Goal: Information Seeking & Learning: Check status

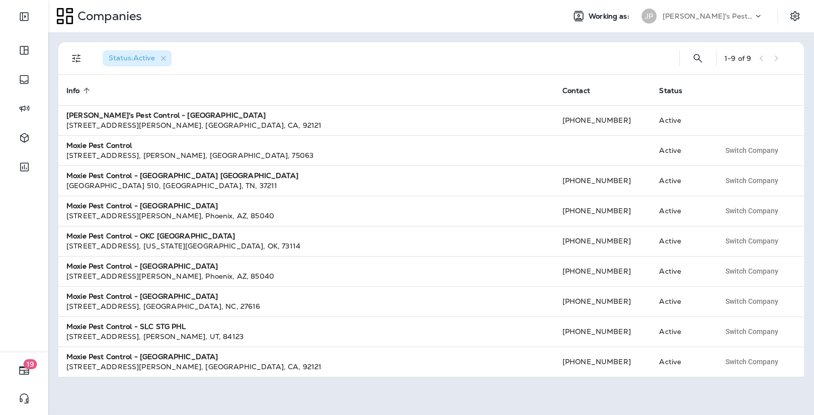
click at [749, 11] on div "[PERSON_NAME]'s Pest Control - [GEOGRAPHIC_DATA]" at bounding box center [707, 16] width 91 height 15
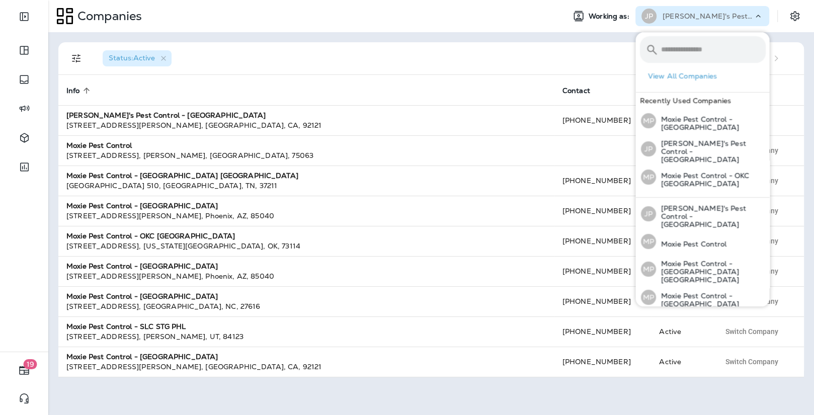
scroll to position [99, 0]
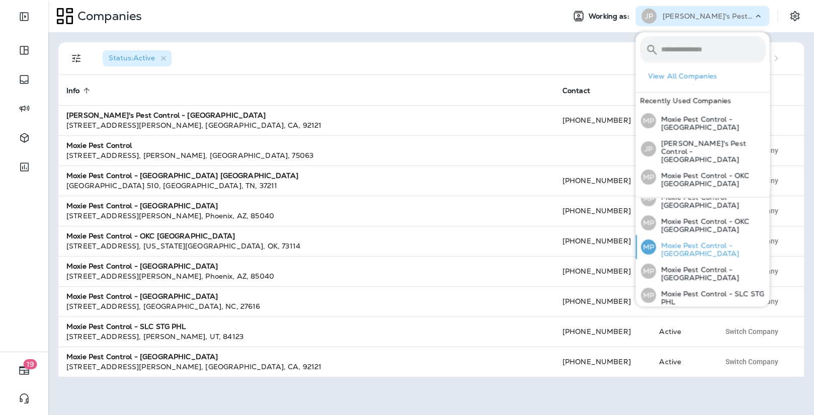
click at [729, 241] on p "Moxie Pest Control - [GEOGRAPHIC_DATA]" at bounding box center [710, 249] width 110 height 16
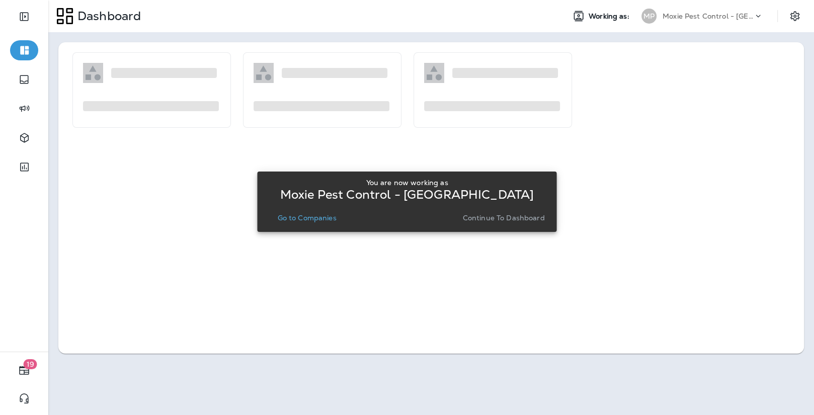
click at [306, 227] on div "You are now working as Moxie Pest Control - Phoenix Go to Companies Continue to…" at bounding box center [406, 202] width 283 height 54
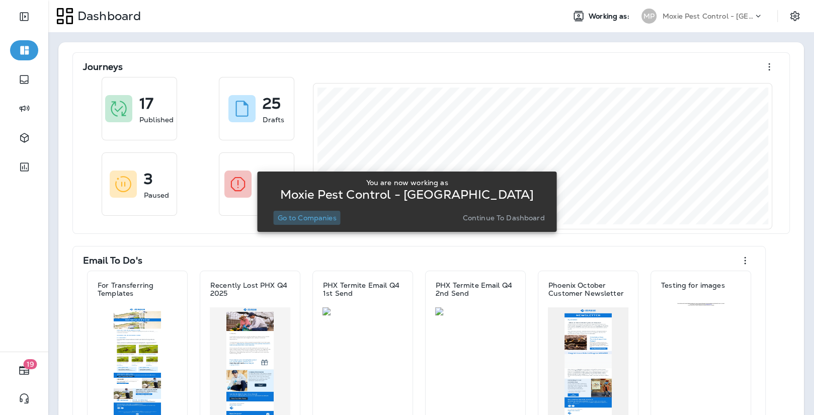
click at [308, 222] on button "Go to Companies" at bounding box center [306, 218] width 67 height 14
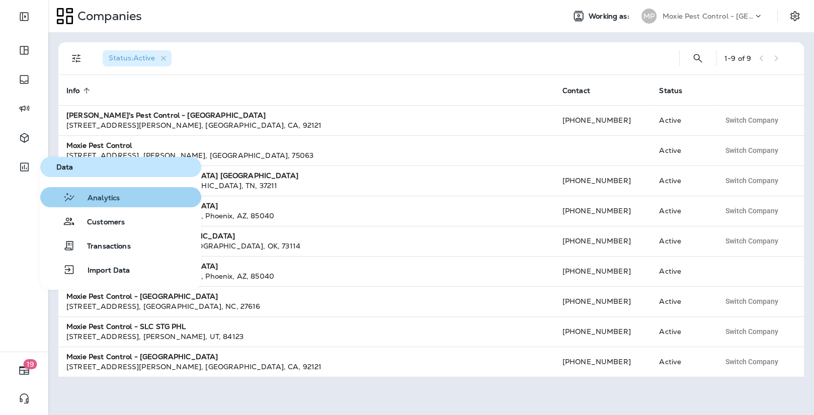
click at [97, 201] on span "Analytics" at bounding box center [97, 199] width 44 height 10
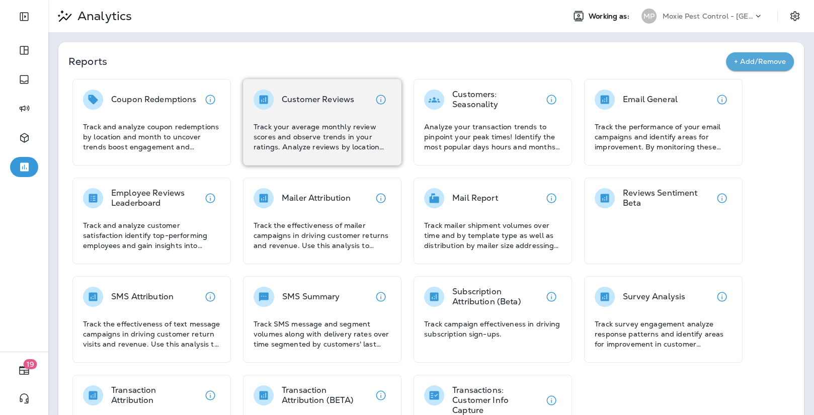
click at [299, 139] on p "Track your average monthly review scores and observe trends in your ratings. An…" at bounding box center [321, 137] width 137 height 30
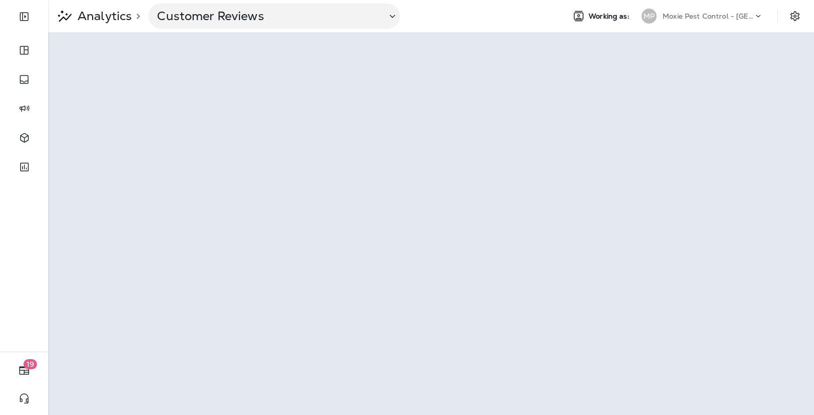
click at [687, 14] on p "Moxie Pest Control - [GEOGRAPHIC_DATA]" at bounding box center [707, 16] width 91 height 8
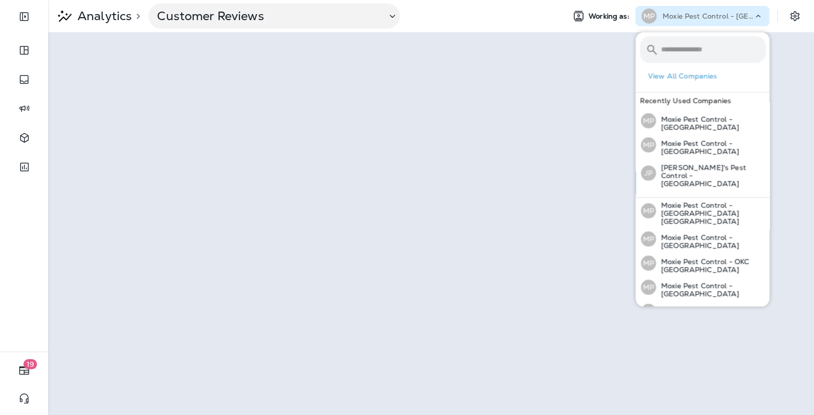
scroll to position [61, 0]
